Goal: Information Seeking & Learning: Learn about a topic

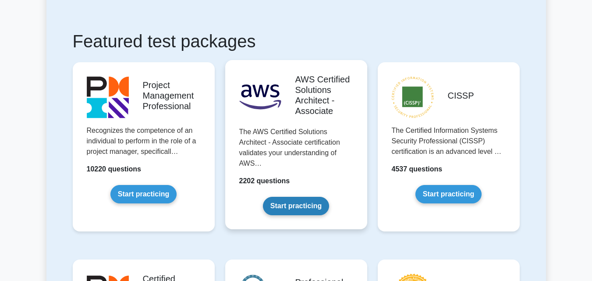
scroll to position [142, 0]
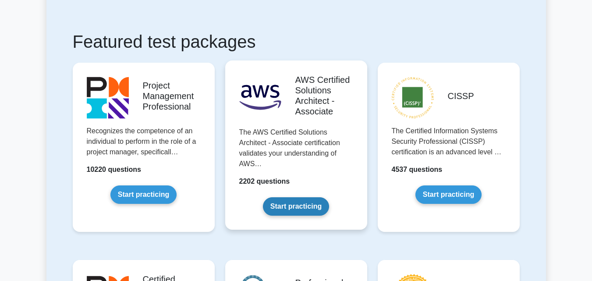
click at [296, 201] on link "Start practicing" at bounding box center [296, 206] width 66 height 18
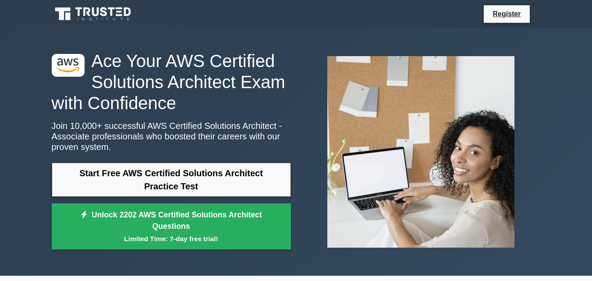
click at [173, 183] on link "Start Free AWS Certified Solutions Architect Practice Test" at bounding box center [171, 180] width 239 height 34
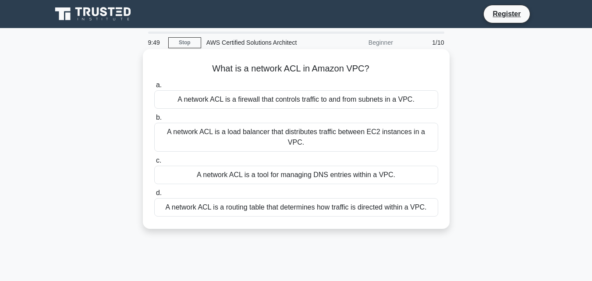
click at [318, 97] on div "A network ACL is a firewall that controls traffic to and from subnets in a VPC." at bounding box center [296, 99] width 284 height 18
click at [154, 88] on input "a. A network ACL is a firewall that controls traffic to and from subnets in a V…" at bounding box center [154, 85] width 0 height 6
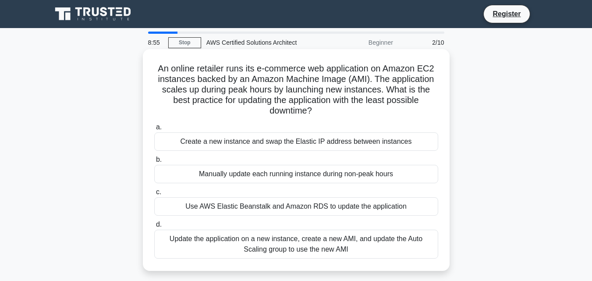
click at [304, 242] on div "Update the application on a new instance, create a new AMI, and update the Auto…" at bounding box center [296, 244] width 284 height 29
click at [154, 228] on input "d. Update the application on a new instance, create a new AMI, and update the A…" at bounding box center [154, 225] width 0 height 6
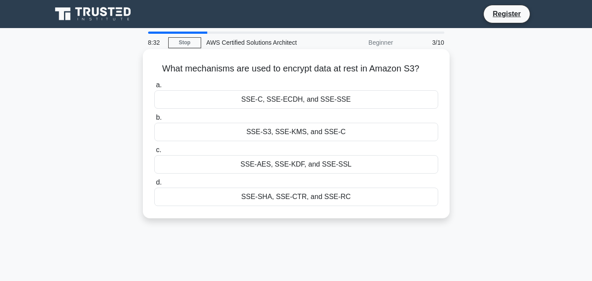
click at [278, 131] on div "SSE-S3, SSE-KMS, and SSE-C" at bounding box center [296, 132] width 284 height 18
click at [154, 121] on input "b. SSE-S3, SSE-KMS, and SSE-C" at bounding box center [154, 118] width 0 height 6
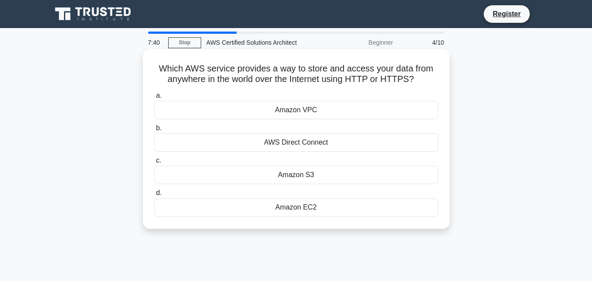
click at [290, 141] on div "AWS Direct Connect" at bounding box center [296, 142] width 284 height 18
click at [154, 131] on input "b. AWS Direct Connect" at bounding box center [154, 128] width 0 height 6
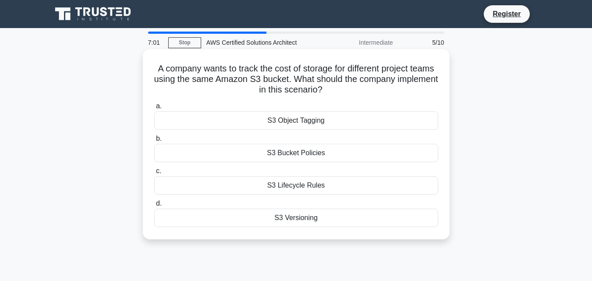
click at [300, 149] on div "S3 Bucket Policies" at bounding box center [296, 153] width 284 height 18
click at [154, 142] on input "b. S3 Bucket Policies" at bounding box center [154, 139] width 0 height 6
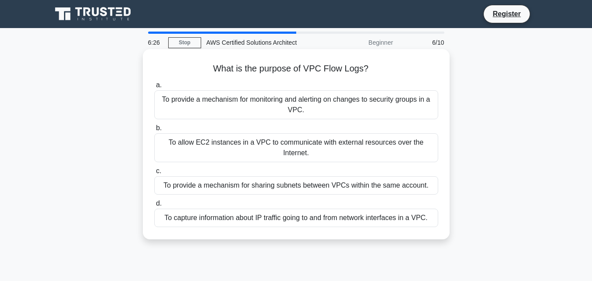
click at [321, 217] on div "To capture information about IP traffic going to and from network interfaces in…" at bounding box center [296, 218] width 284 height 18
click at [154, 207] on input "d. To capture information about IP traffic going to and from network interfaces…" at bounding box center [154, 204] width 0 height 6
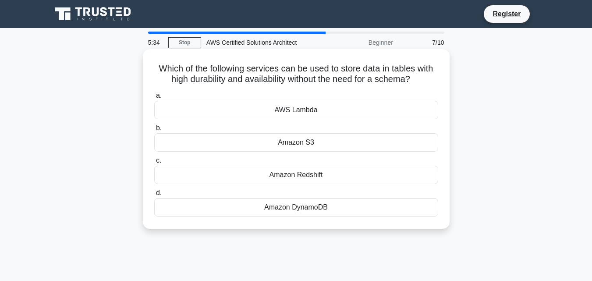
click at [304, 172] on div "Amazon Redshift" at bounding box center [296, 175] width 284 height 18
click at [154, 164] on input "c. Amazon Redshift" at bounding box center [154, 161] width 0 height 6
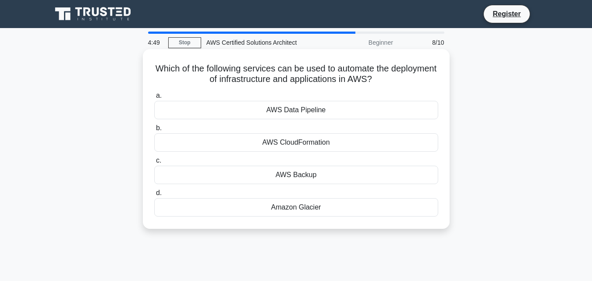
click at [296, 108] on div "AWS Data Pipeline" at bounding box center [296, 110] width 284 height 18
click at [154, 99] on input "a. AWS Data Pipeline" at bounding box center [154, 96] width 0 height 6
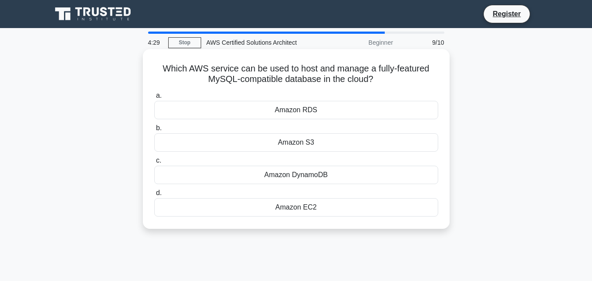
click at [296, 111] on div "Amazon RDS" at bounding box center [296, 110] width 284 height 18
click at [154, 99] on input "a. Amazon RDS" at bounding box center [154, 96] width 0 height 6
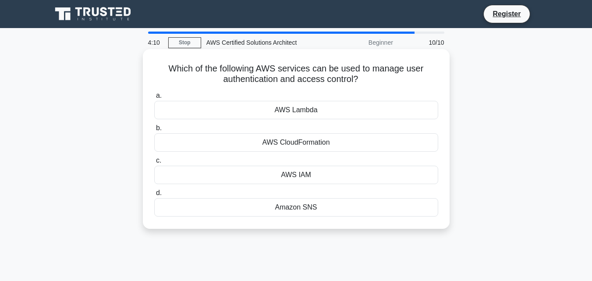
click at [281, 173] on div "AWS IAM" at bounding box center [296, 175] width 284 height 18
click at [154, 164] on input "c. AWS IAM" at bounding box center [154, 161] width 0 height 6
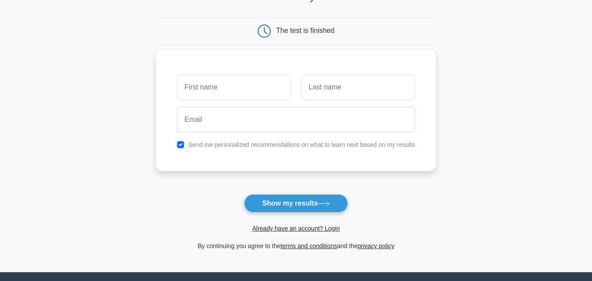
scroll to position [72, 0]
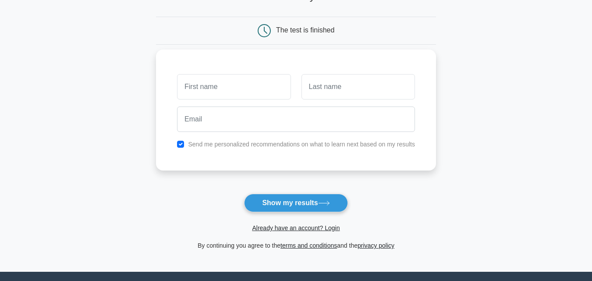
click at [237, 90] on input "text" at bounding box center [234, 86] width 114 height 25
type input "[PERSON_NAME]"
click at [331, 95] on input "text" at bounding box center [359, 86] width 114 height 25
type input "[PERSON_NAME]"
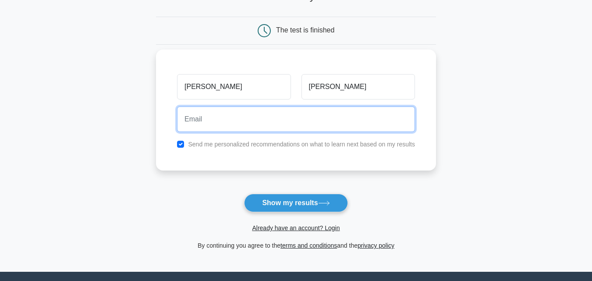
click at [249, 119] on input "email" at bounding box center [296, 119] width 238 height 25
type input "[EMAIL_ADDRESS][DOMAIN_NAME]"
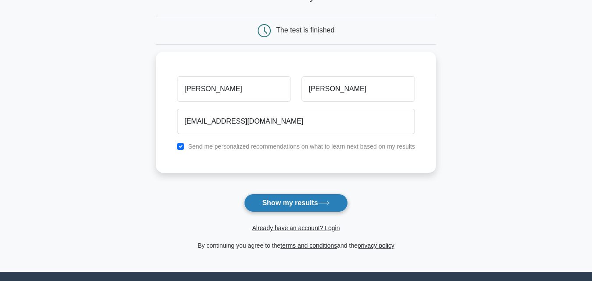
click at [293, 211] on button "Show my results" at bounding box center [295, 203] width 103 height 18
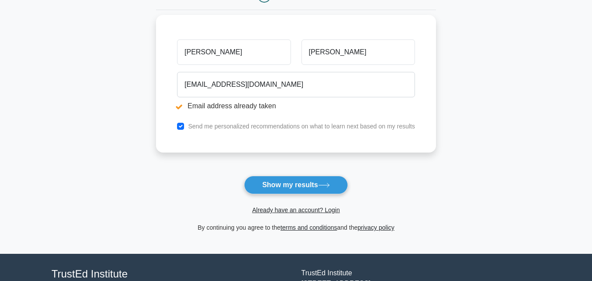
scroll to position [143, 0]
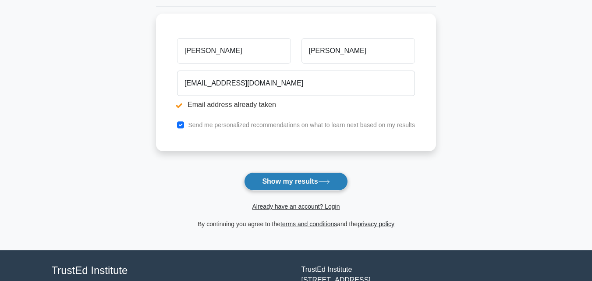
click at [290, 184] on button "Show my results" at bounding box center [295, 181] width 103 height 18
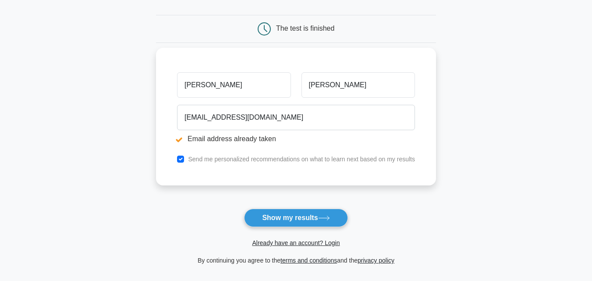
scroll to position [209, 0]
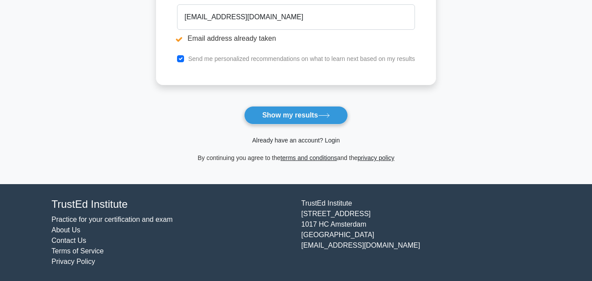
click at [286, 139] on link "Already have an account? Login" at bounding box center [296, 140] width 88 height 7
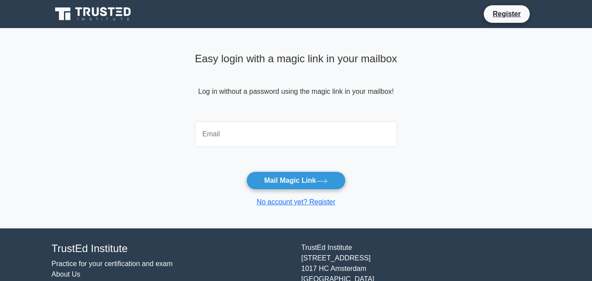
drag, startPoint x: 0, startPoint y: 0, endPoint x: 286, endPoint y: 139, distance: 318.3
click at [286, 139] on input "email" at bounding box center [296, 133] width 203 height 25
type input "[EMAIL_ADDRESS][DOMAIN_NAME]"
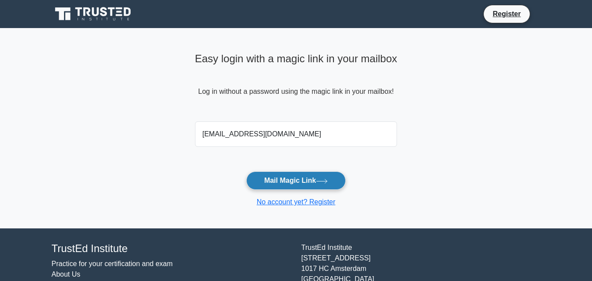
click at [292, 178] on button "Mail Magic Link" at bounding box center [296, 180] width 100 height 18
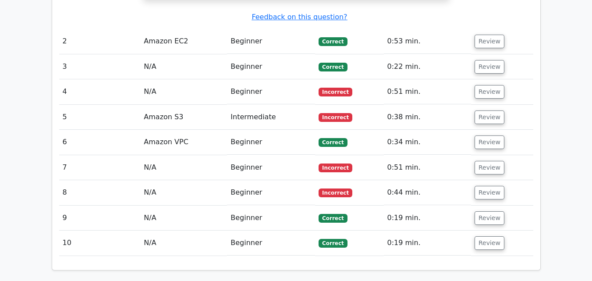
scroll to position [981, 0]
click at [483, 186] on button "Review" at bounding box center [490, 193] width 30 height 14
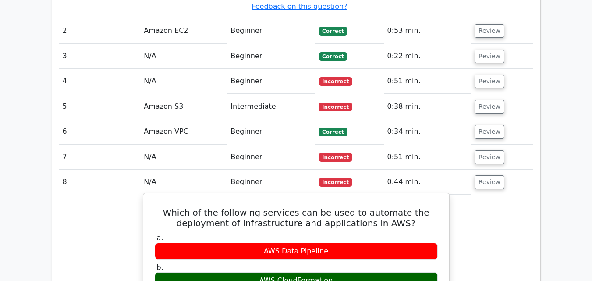
scroll to position [992, 0]
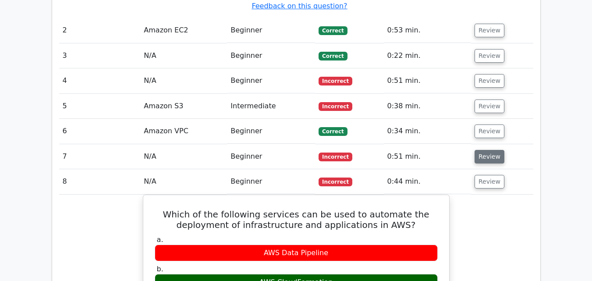
click at [492, 150] on button "Review" at bounding box center [490, 157] width 30 height 14
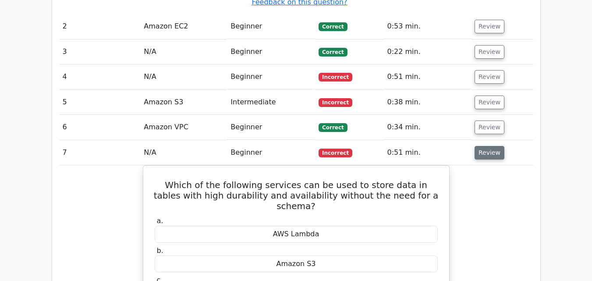
scroll to position [995, 0]
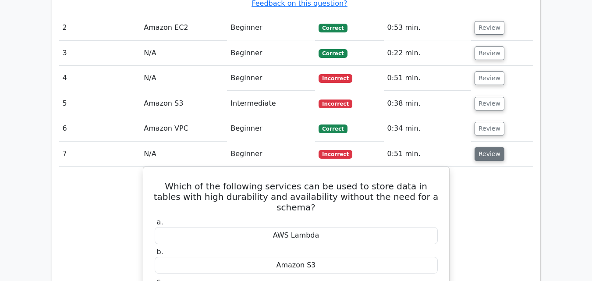
click at [489, 147] on button "Review" at bounding box center [490, 154] width 30 height 14
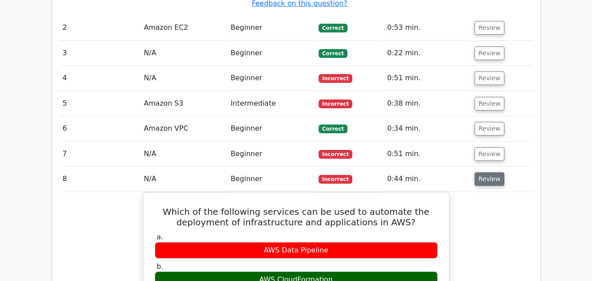
drag, startPoint x: 489, startPoint y: 103, endPoint x: 489, endPoint y: 108, distance: 4.8
click at [489, 167] on td "Review" at bounding box center [502, 179] width 62 height 25
click at [489, 172] on button "Review" at bounding box center [490, 179] width 30 height 14
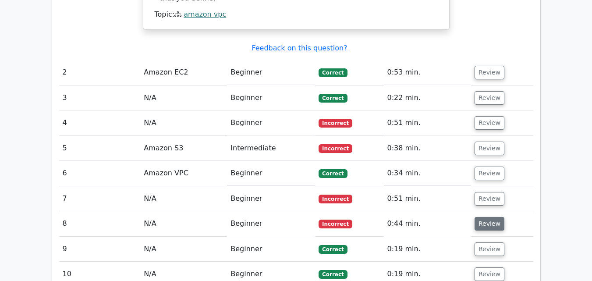
scroll to position [949, 0]
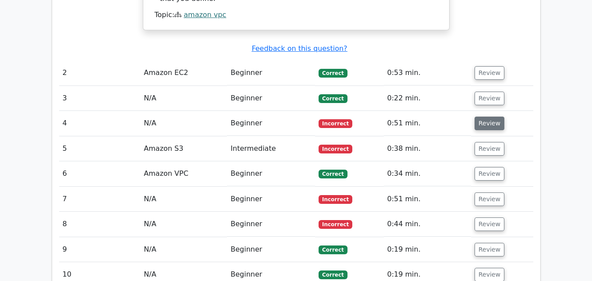
click at [489, 117] on button "Review" at bounding box center [490, 124] width 30 height 14
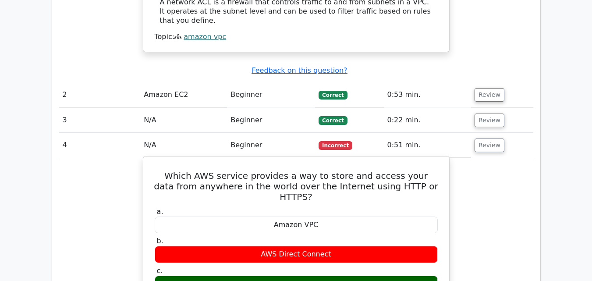
scroll to position [925, 0]
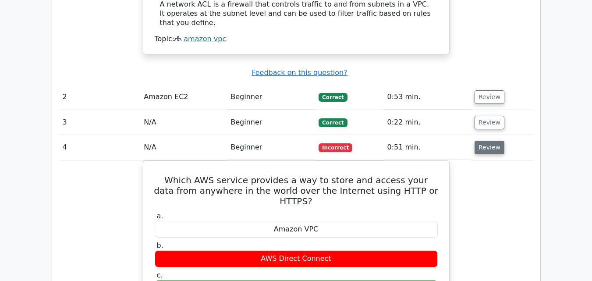
click at [489, 141] on button "Review" at bounding box center [490, 148] width 30 height 14
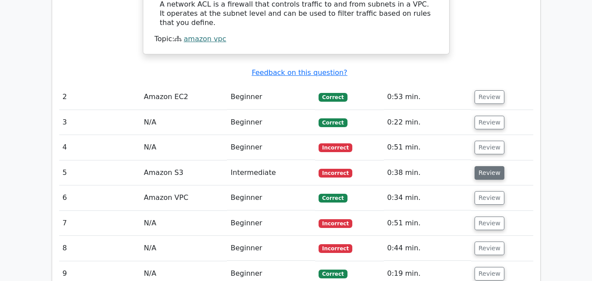
click at [483, 166] on button "Review" at bounding box center [490, 173] width 30 height 14
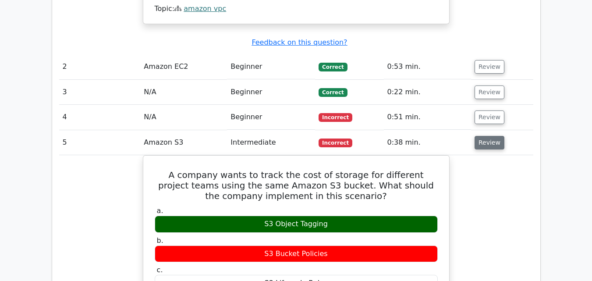
scroll to position [956, 0]
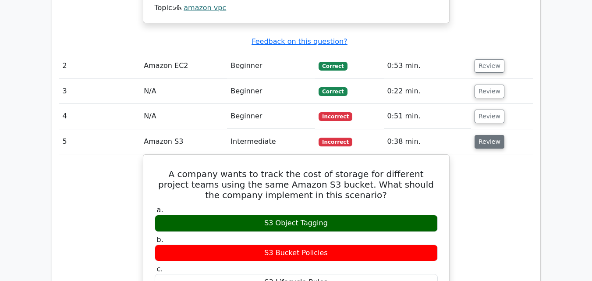
click at [490, 135] on button "Review" at bounding box center [490, 142] width 30 height 14
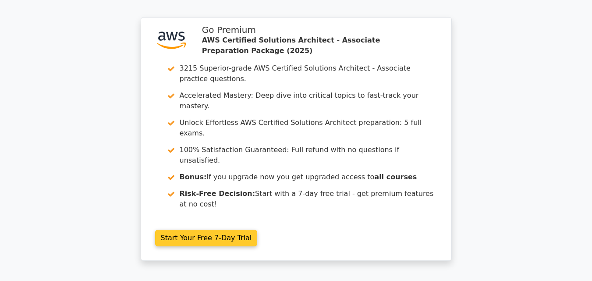
scroll to position [1267, 0]
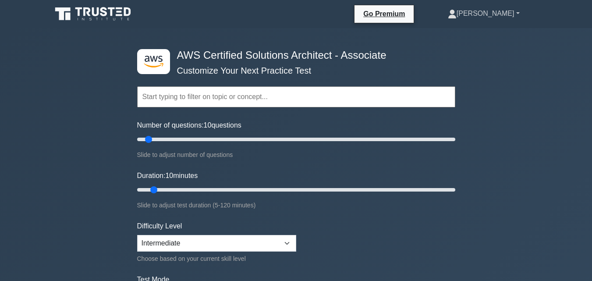
click at [515, 10] on link "[PERSON_NAME]" at bounding box center [484, 14] width 114 height 18
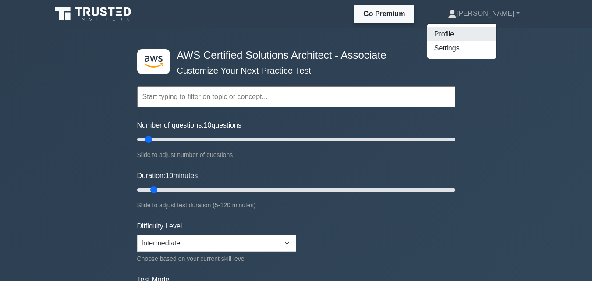
click at [491, 33] on link "Profile" at bounding box center [462, 34] width 69 height 14
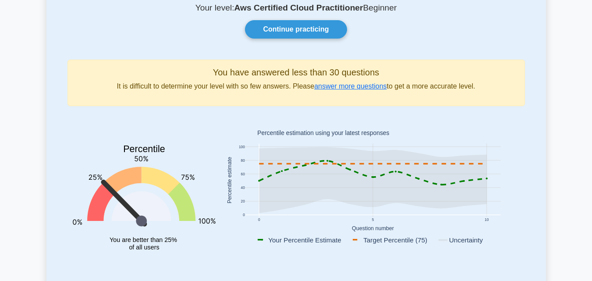
scroll to position [67, 0]
click at [345, 87] on link "answer more questions" at bounding box center [350, 86] width 72 height 7
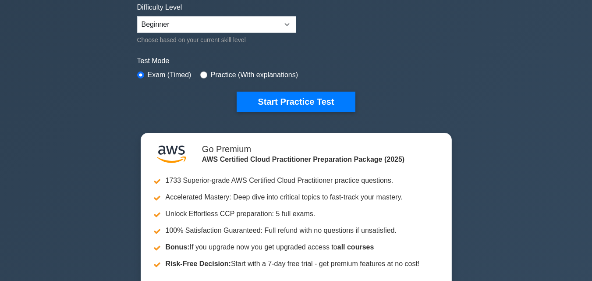
scroll to position [219, 0]
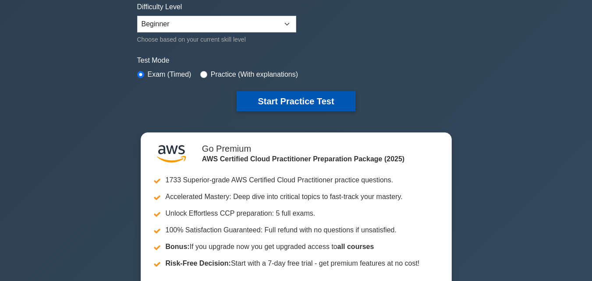
click at [288, 97] on button "Start Practice Test" at bounding box center [296, 101] width 118 height 20
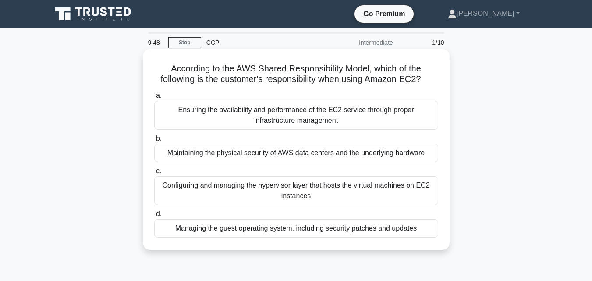
click at [275, 111] on div "Ensuring the availability and performance of the EC2 service through proper inf…" at bounding box center [296, 115] width 284 height 29
click at [154, 99] on input "a. Ensuring the availability and performance of the EC2 service through proper …" at bounding box center [154, 96] width 0 height 6
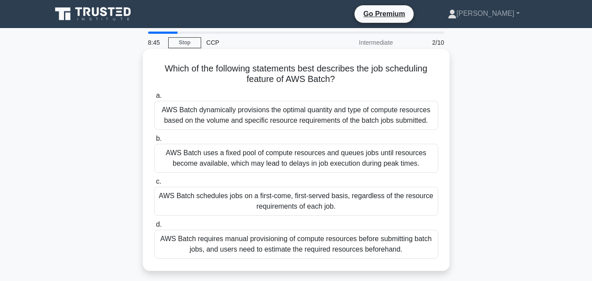
drag, startPoint x: 161, startPoint y: 67, endPoint x: 402, endPoint y: 251, distance: 304.1
click at [402, 251] on div "Which of the following statements best describes the job scheduling feature of …" at bounding box center [296, 160] width 300 height 215
copy div "Which of the following statements best describes the job scheduling feature of …"
click at [266, 111] on div "AWS Batch dynamically provisions the optimal quantity and type of compute resou…" at bounding box center [296, 115] width 284 height 29
click at [154, 99] on input "a. AWS Batch dynamically provisions the optimal quantity and type of compute re…" at bounding box center [154, 96] width 0 height 6
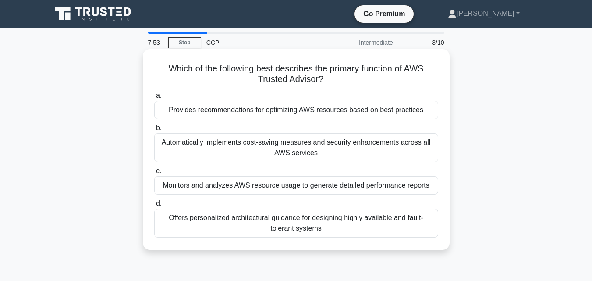
click at [300, 108] on div "Provides recommendations for optimizing AWS resources based on best practices" at bounding box center [296, 110] width 284 height 18
click at [154, 99] on input "a. Provides recommendations for optimizing AWS resources based on best practices" at bounding box center [154, 96] width 0 height 6
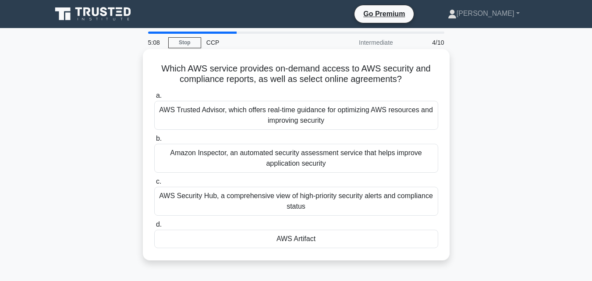
click at [292, 244] on div "AWS Artifact" at bounding box center [296, 239] width 284 height 18
click at [154, 228] on input "d. AWS Artifact" at bounding box center [154, 225] width 0 height 6
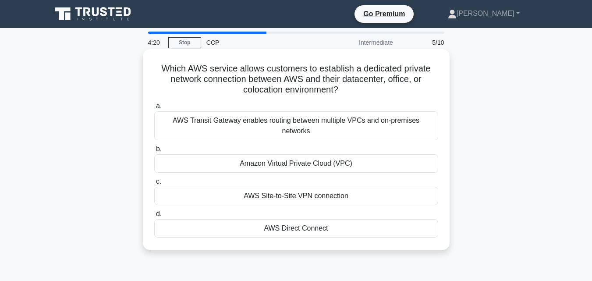
drag, startPoint x: 159, startPoint y: 68, endPoint x: 325, endPoint y: 222, distance: 227.1
click at [325, 222] on div "Which AWS service allows customers to establish a dedicated private network con…" at bounding box center [296, 150] width 300 height 194
copy div "Which AWS service allows customers to establish a dedicated private network con…"
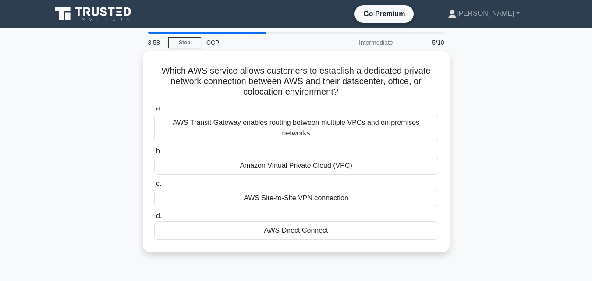
click at [475, 241] on div "Which AWS service allows customers to establish a dedicated private network con…" at bounding box center [296, 156] width 500 height 211
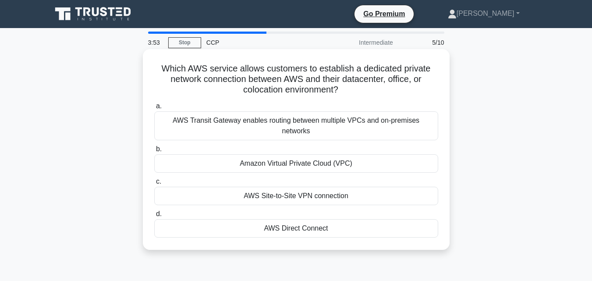
click at [402, 219] on div "AWS Direct Connect" at bounding box center [296, 228] width 284 height 18
click at [154, 217] on input "d. AWS Direct Connect" at bounding box center [154, 214] width 0 height 6
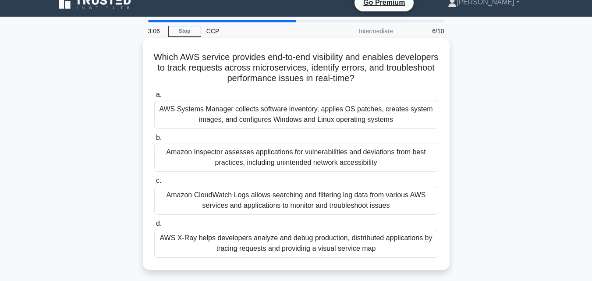
scroll to position [12, 0]
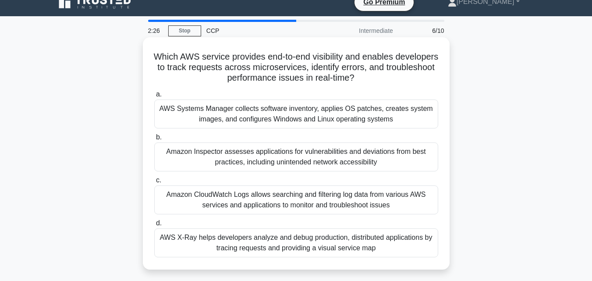
click at [276, 242] on div "AWS X-Ray helps developers analyze and debug production, distributed applicatio…" at bounding box center [296, 242] width 284 height 29
click at [154, 226] on input "d. AWS X-Ray helps developers analyze and debug production, distributed applica…" at bounding box center [154, 224] width 0 height 6
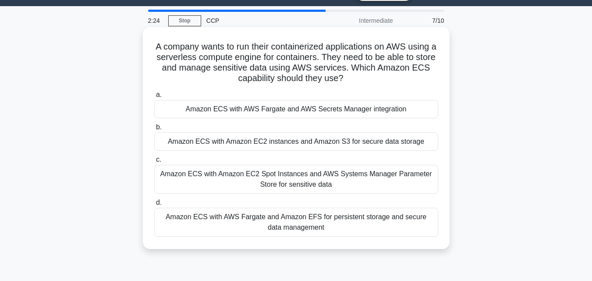
scroll to position [22, 0]
click at [303, 109] on div "Amazon ECS with AWS Fargate and AWS Secrets Manager integration" at bounding box center [296, 109] width 284 height 18
click at [154, 97] on input "a. Amazon ECS with AWS Fargate and AWS Secrets Manager integration" at bounding box center [154, 95] width 0 height 6
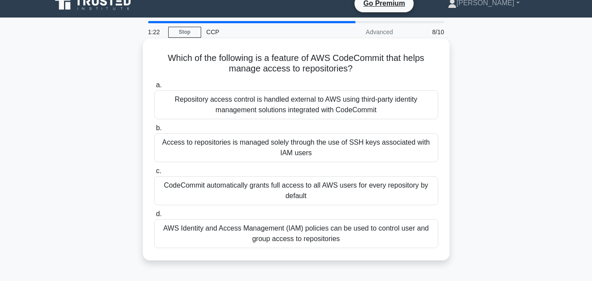
scroll to position [11, 0]
click at [294, 188] on div "CodeCommit automatically grants full access to all AWS users for every reposito…" at bounding box center [296, 190] width 284 height 29
click at [154, 174] on input "c. CodeCommit automatically grants full access to all AWS users for every repos…" at bounding box center [154, 171] width 0 height 6
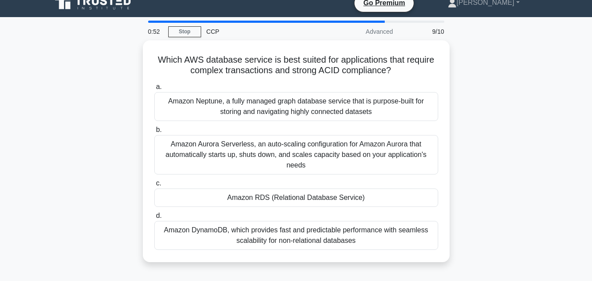
scroll to position [0, 0]
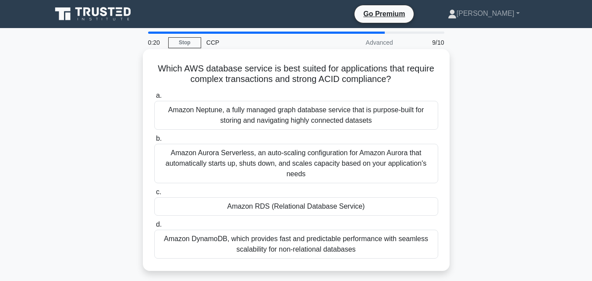
click at [294, 162] on div "Amazon Aurora Serverless, an auto-scaling configuration for Amazon Aurora that …" at bounding box center [296, 163] width 284 height 39
click at [154, 142] on input "b. Amazon Aurora Serverless, an auto-scaling configuration for Amazon Aurora th…" at bounding box center [154, 139] width 0 height 6
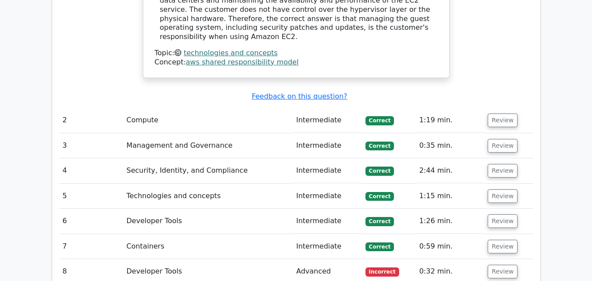
scroll to position [1028, 0]
click at [492, 265] on button "Review" at bounding box center [503, 272] width 30 height 14
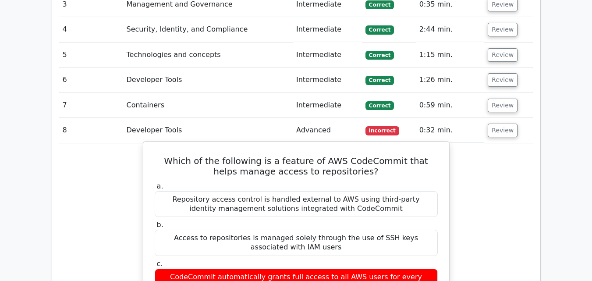
scroll to position [1194, 0]
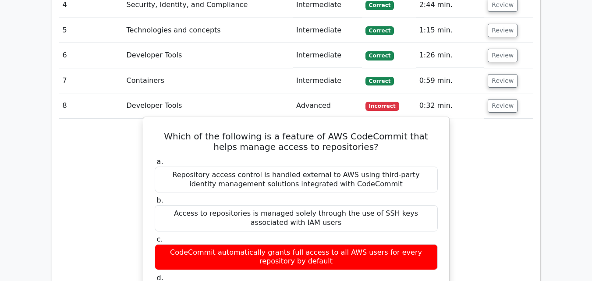
drag, startPoint x: 160, startPoint y: 64, endPoint x: 389, endPoint y: 223, distance: 278.5
copy div "Which of the following is a feature of AWS CodeCommit that helps manage access …"
